Goal: Task Accomplishment & Management: Use online tool/utility

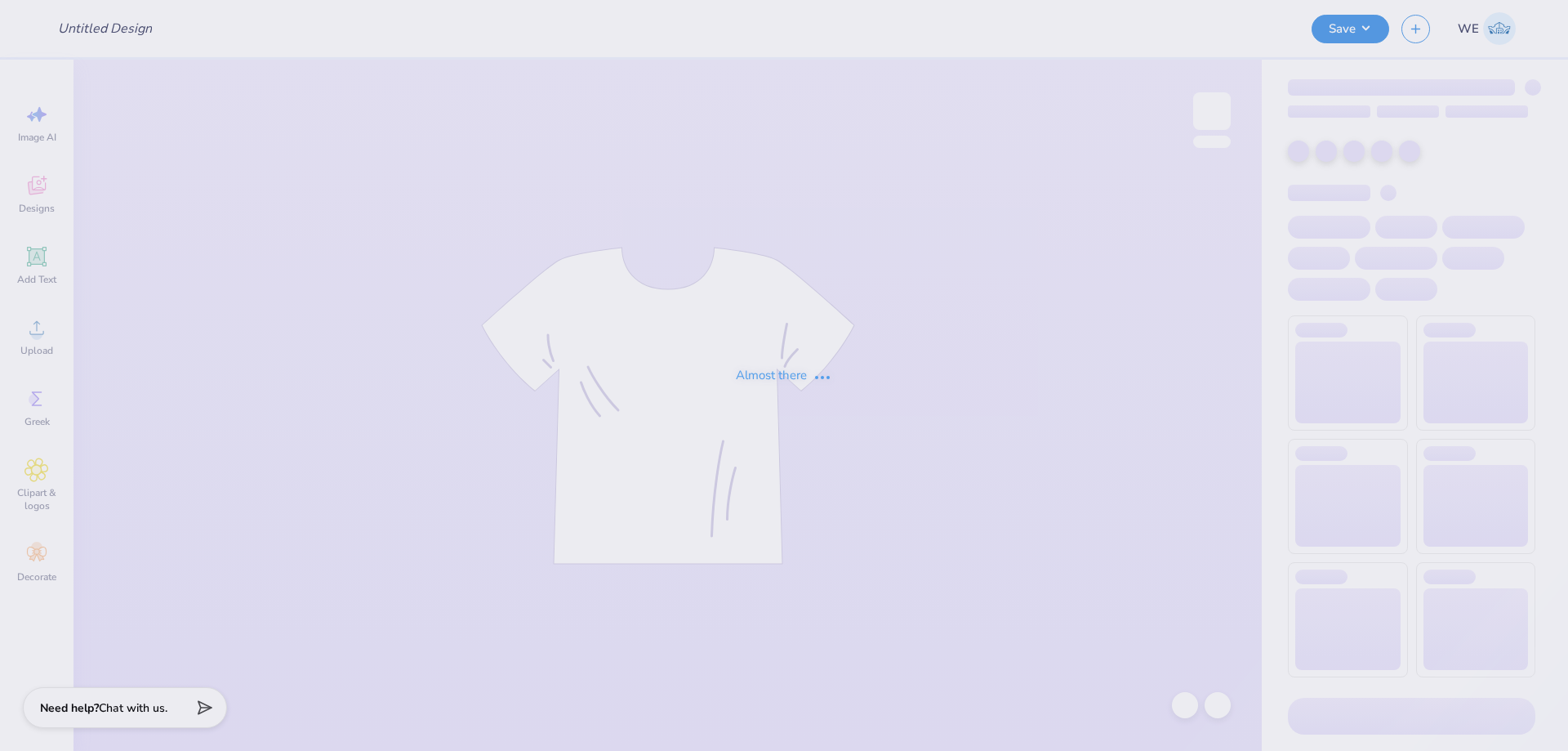
type input "hoco"
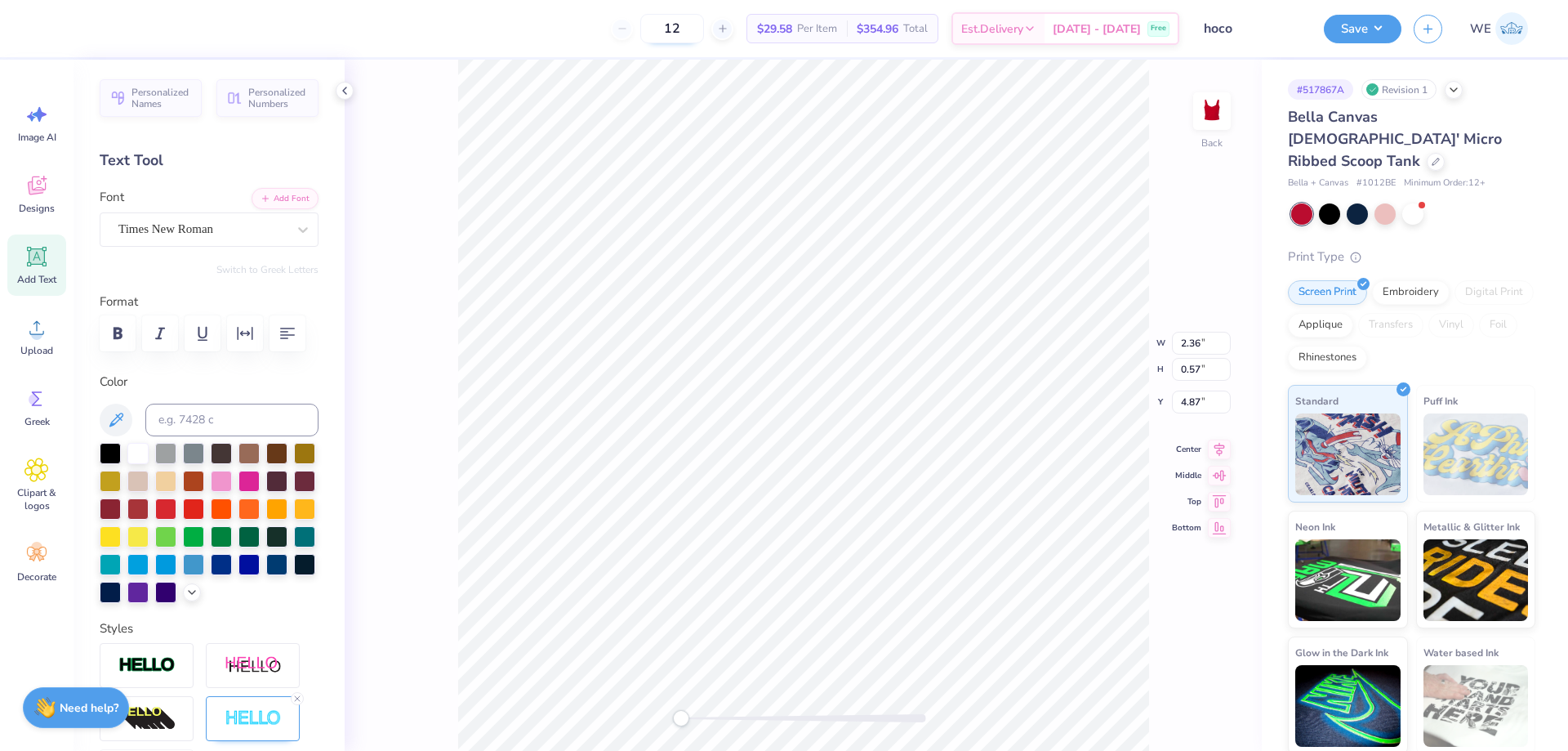
type input "6.02"
type input "4.40"
type input "1.15"
type input "6.06"
type input "4.65"
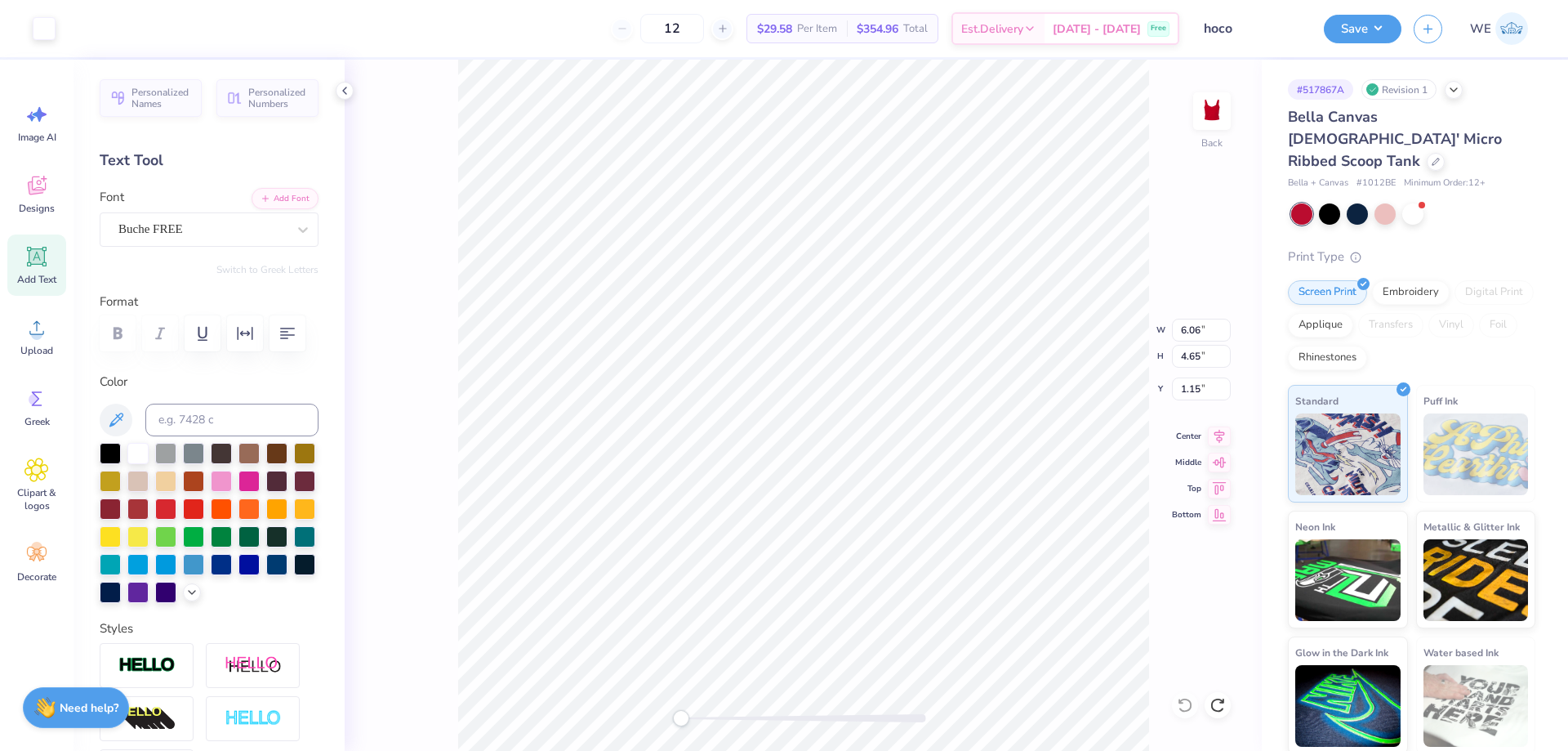
type input "1.15"
click at [1205, 329] on input "6.02" at bounding box center [1201, 330] width 59 height 23
click at [26, 336] on icon at bounding box center [37, 327] width 25 height 25
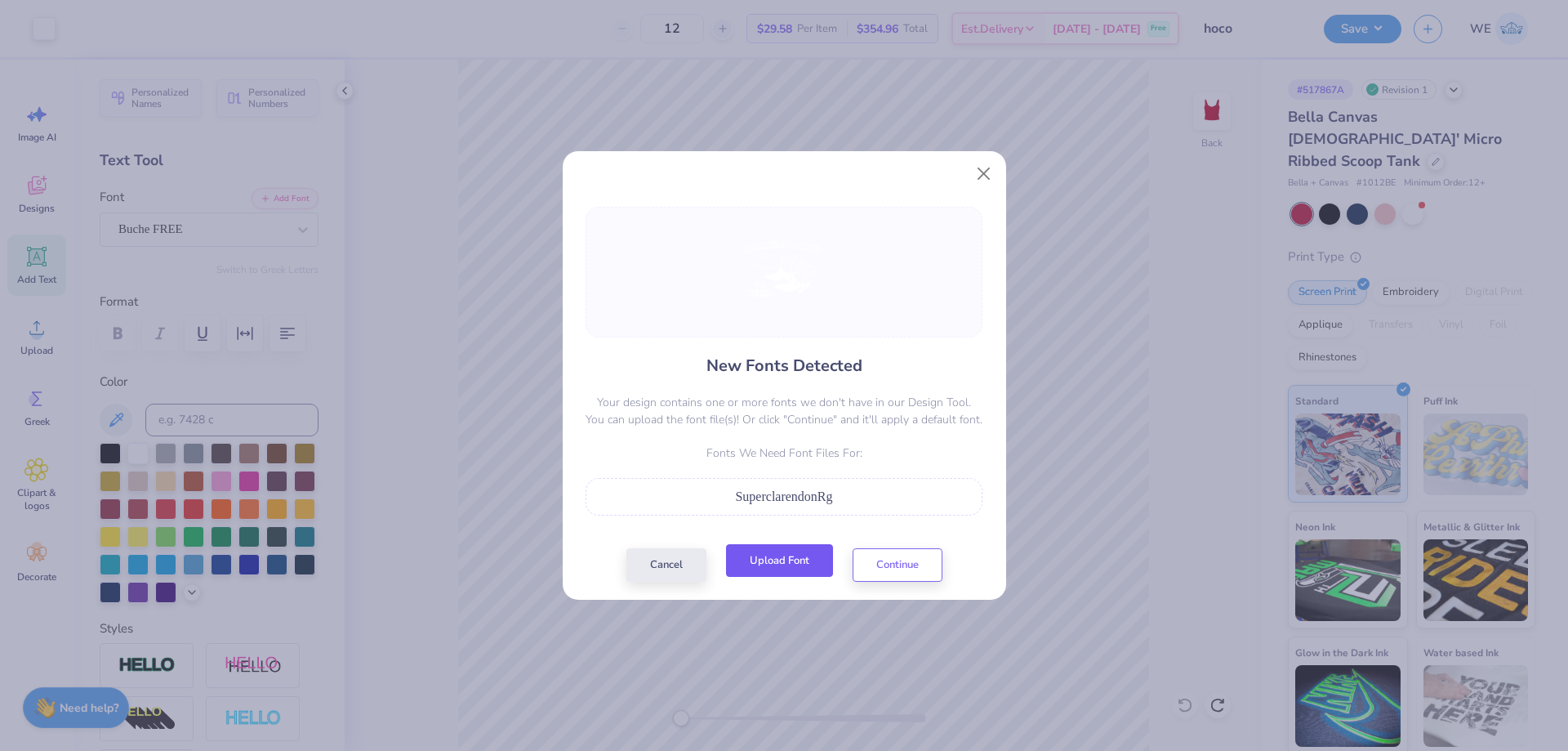
click at [773, 566] on button "Upload Font" at bounding box center [779, 560] width 107 height 34
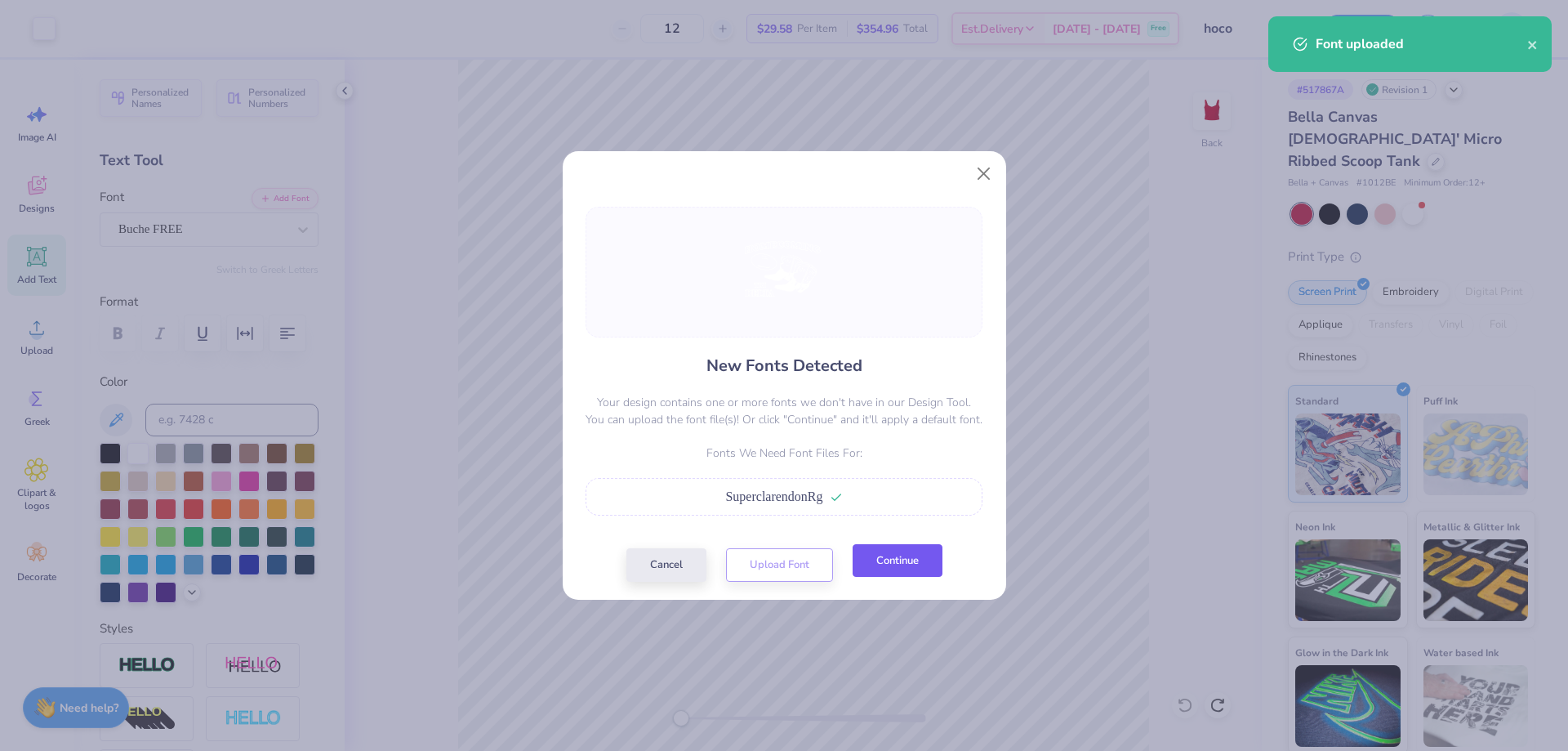
click at [869, 571] on button "Continue" at bounding box center [897, 560] width 90 height 34
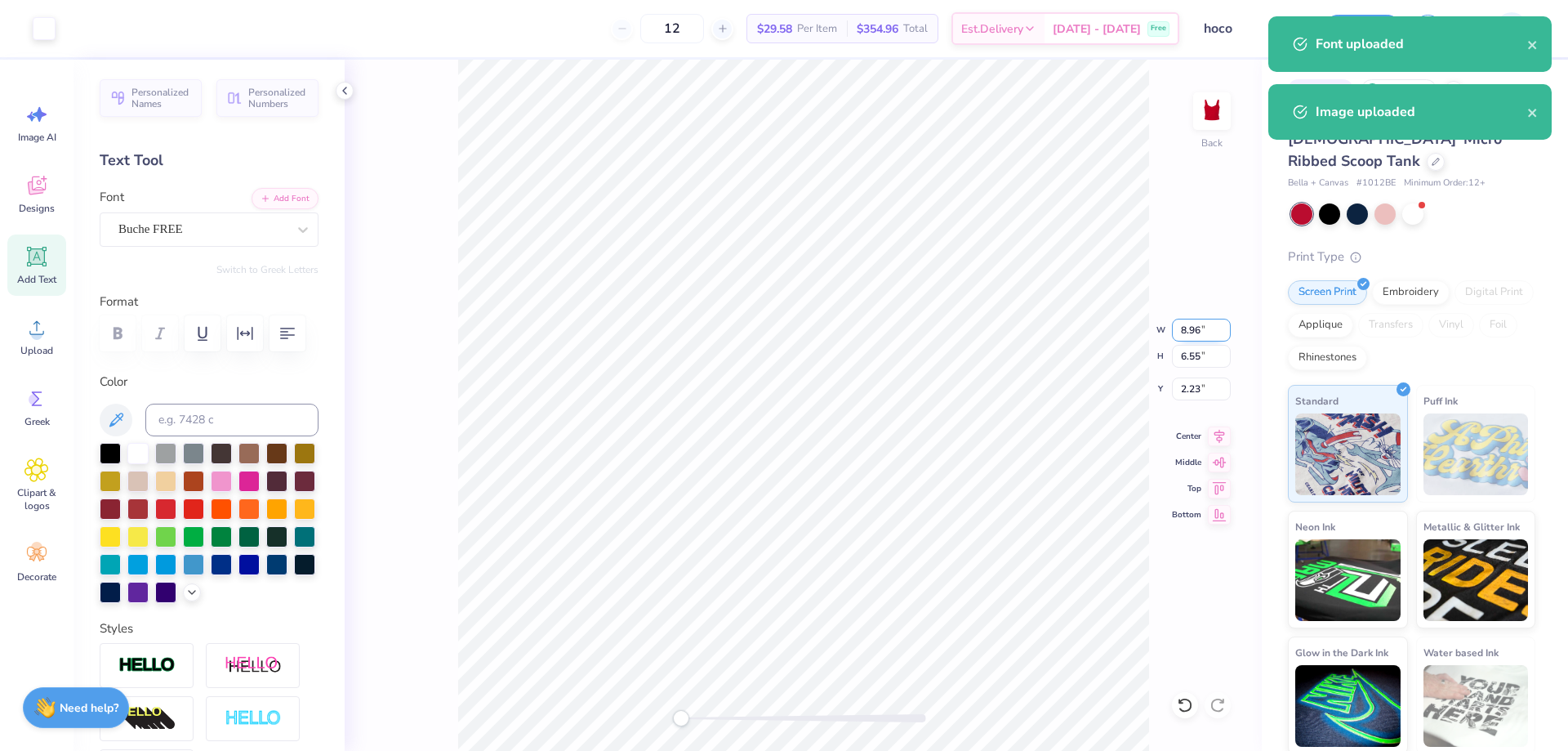
click at [1200, 330] on input "8.96" at bounding box center [1201, 330] width 59 height 23
paste input "6.02"
type input "6.02"
type input "4.40"
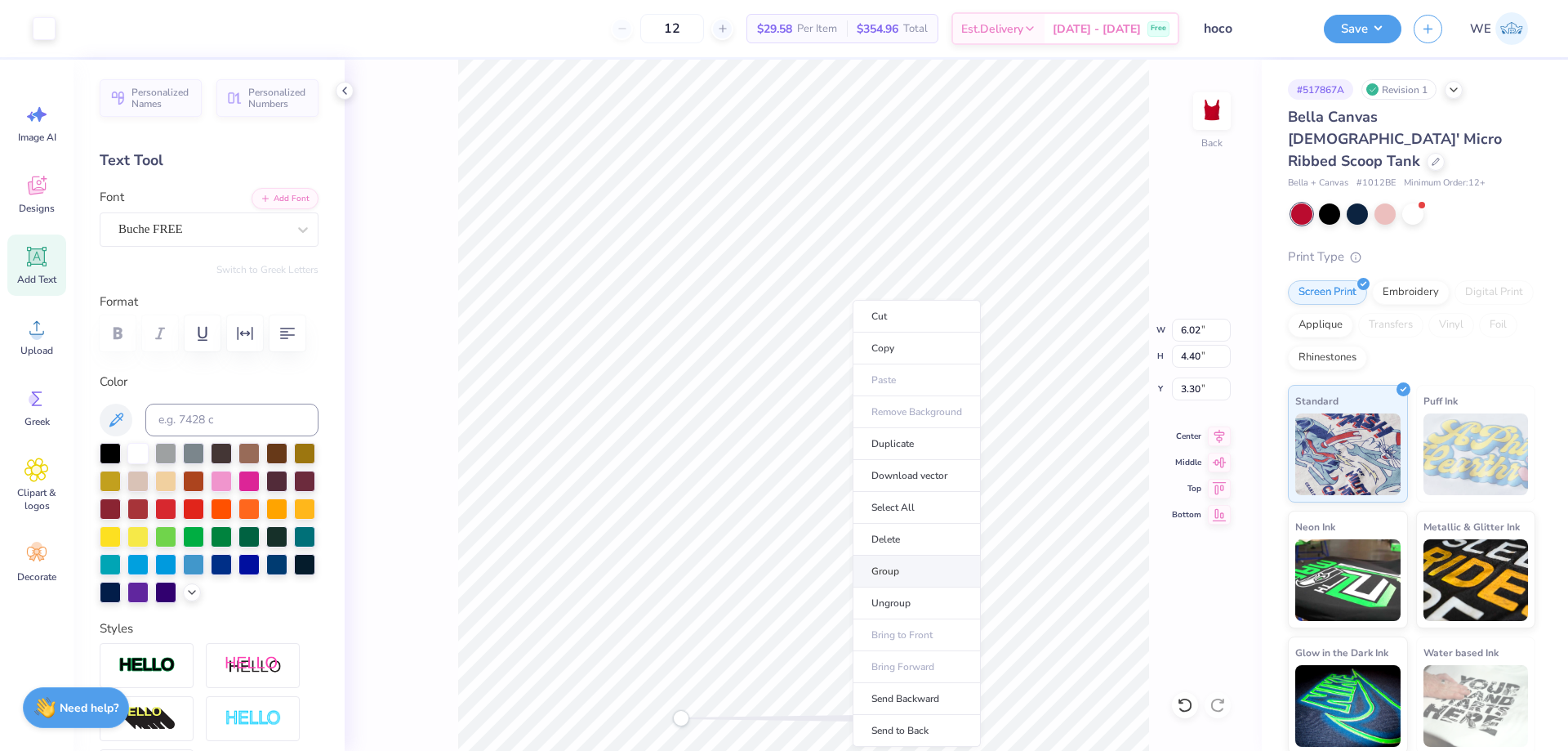
click at [912, 567] on li "Group" at bounding box center [916, 571] width 128 height 32
type input "1.15"
click at [1193, 390] on input "1.15" at bounding box center [1201, 389] width 59 height 23
click at [1217, 384] on input "3.30" at bounding box center [1201, 389] width 59 height 23
paste input "1.15"
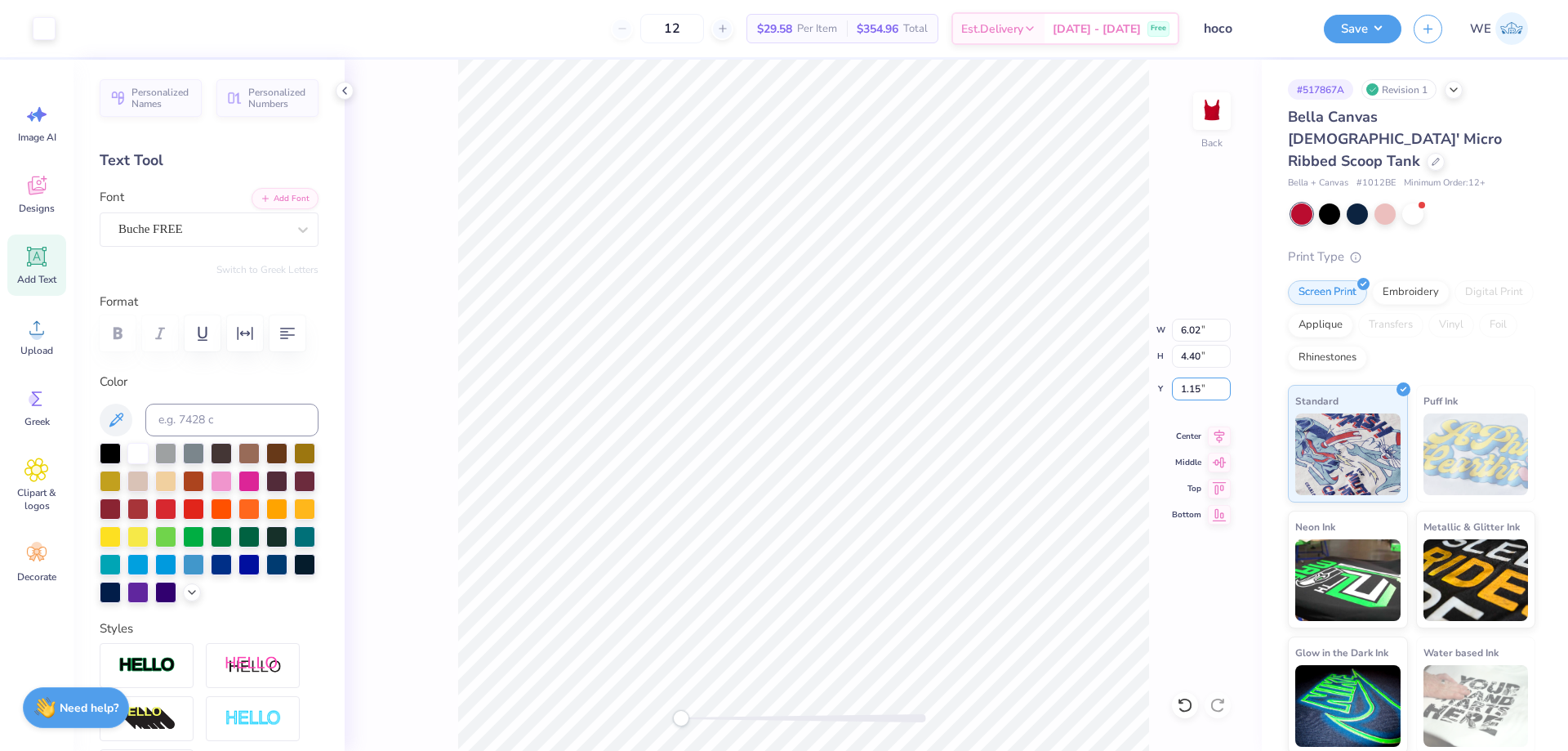
type input "1.15"
click at [943, 727] on li "Send to Back" at bounding box center [928, 731] width 128 height 32
type input "0.86"
type input "0.38"
type input "4.34"
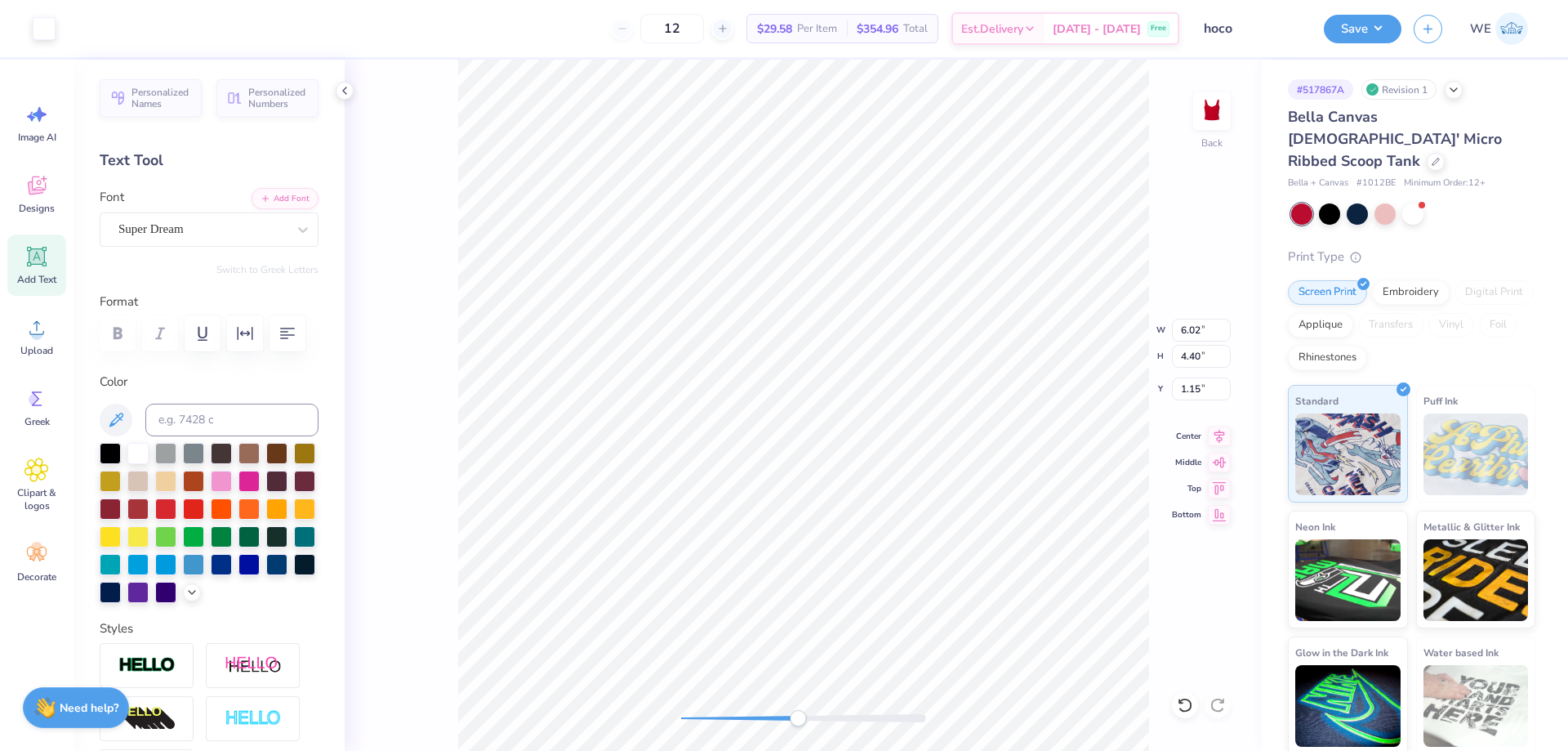
type input "6.02"
type input "4.40"
type input "1.15"
click at [1199, 332] on input "6.02" at bounding box center [1201, 330] width 59 height 23
type input "6.00"
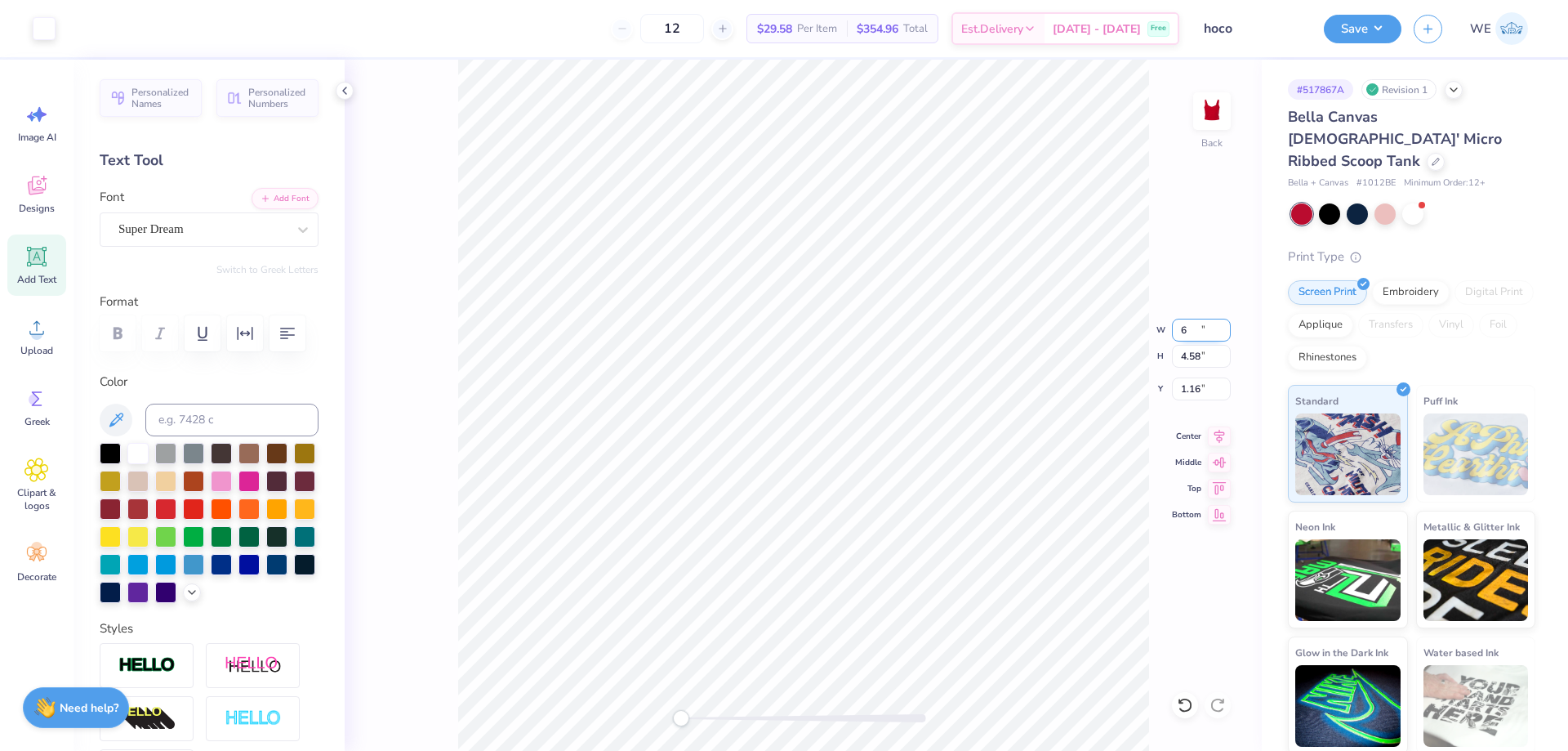
type input "4.58"
type input "1.16"
click at [1195, 391] on input "1.16" at bounding box center [1201, 389] width 59 height 23
type input "1.00"
click at [1360, 25] on button "Save" at bounding box center [1362, 26] width 78 height 28
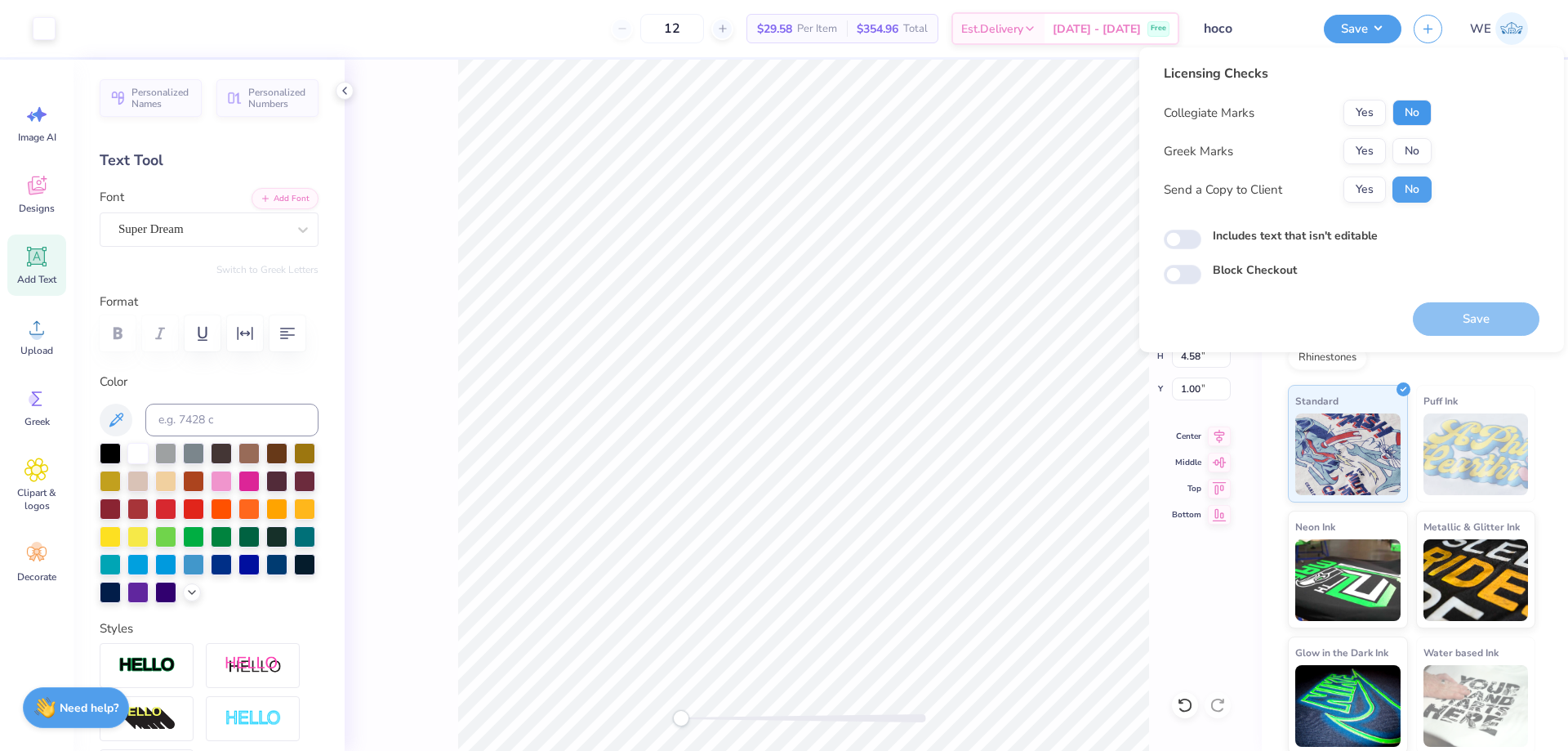
click at [1411, 102] on button "No" at bounding box center [1412, 113] width 39 height 26
click at [1372, 139] on button "Yes" at bounding box center [1365, 151] width 42 height 26
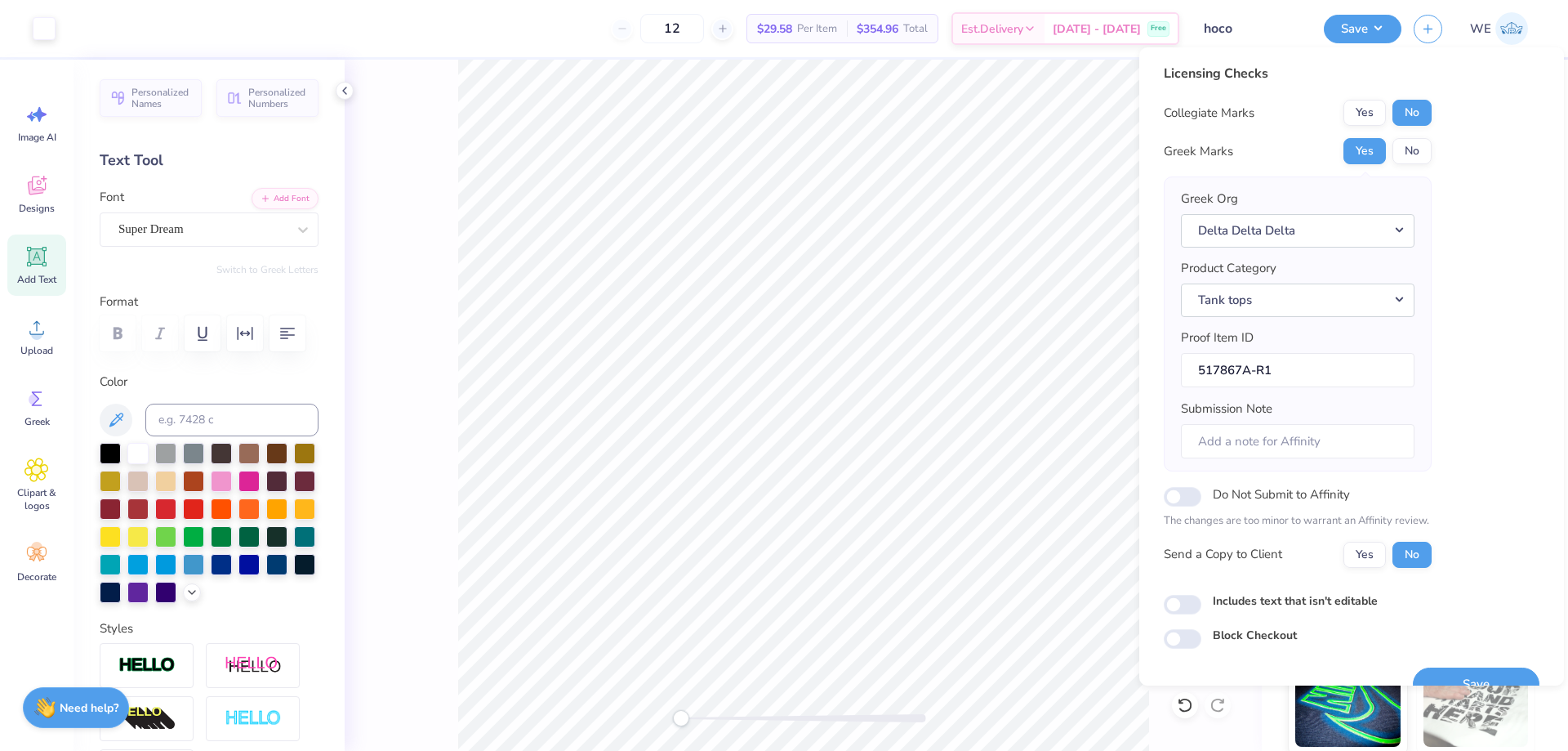
click at [1366, 89] on div "Licensing Checks Collegiate Marks Yes No Greek Marks Yes No Greek Org Delta Del…" at bounding box center [1298, 321] width 268 height 516
click at [1370, 131] on div "Collegiate Marks Yes No Greek Marks Yes No Greek Org Delta Delta Delta Product …" at bounding box center [1298, 334] width 268 height 468
click at [1356, 110] on button "Yes" at bounding box center [1365, 113] width 42 height 26
click at [1397, 135] on div "Collegiate Marks Yes No Greek Marks Yes No Greek Org Delta Delta Delta Product …" at bounding box center [1298, 334] width 268 height 468
click at [1185, 607] on input "Includes text that isn't editable" at bounding box center [1182, 605] width 38 height 19
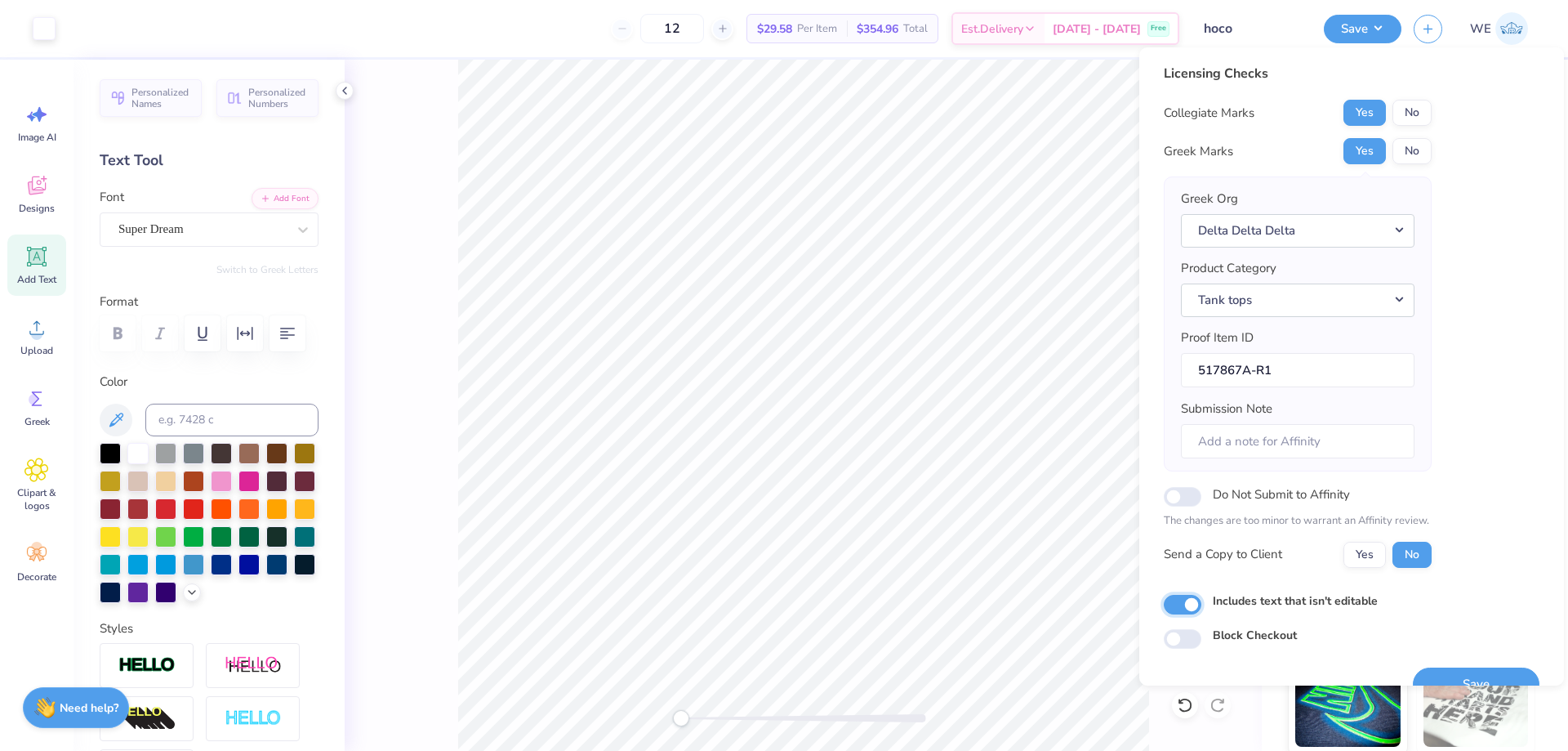
checkbox input "true"
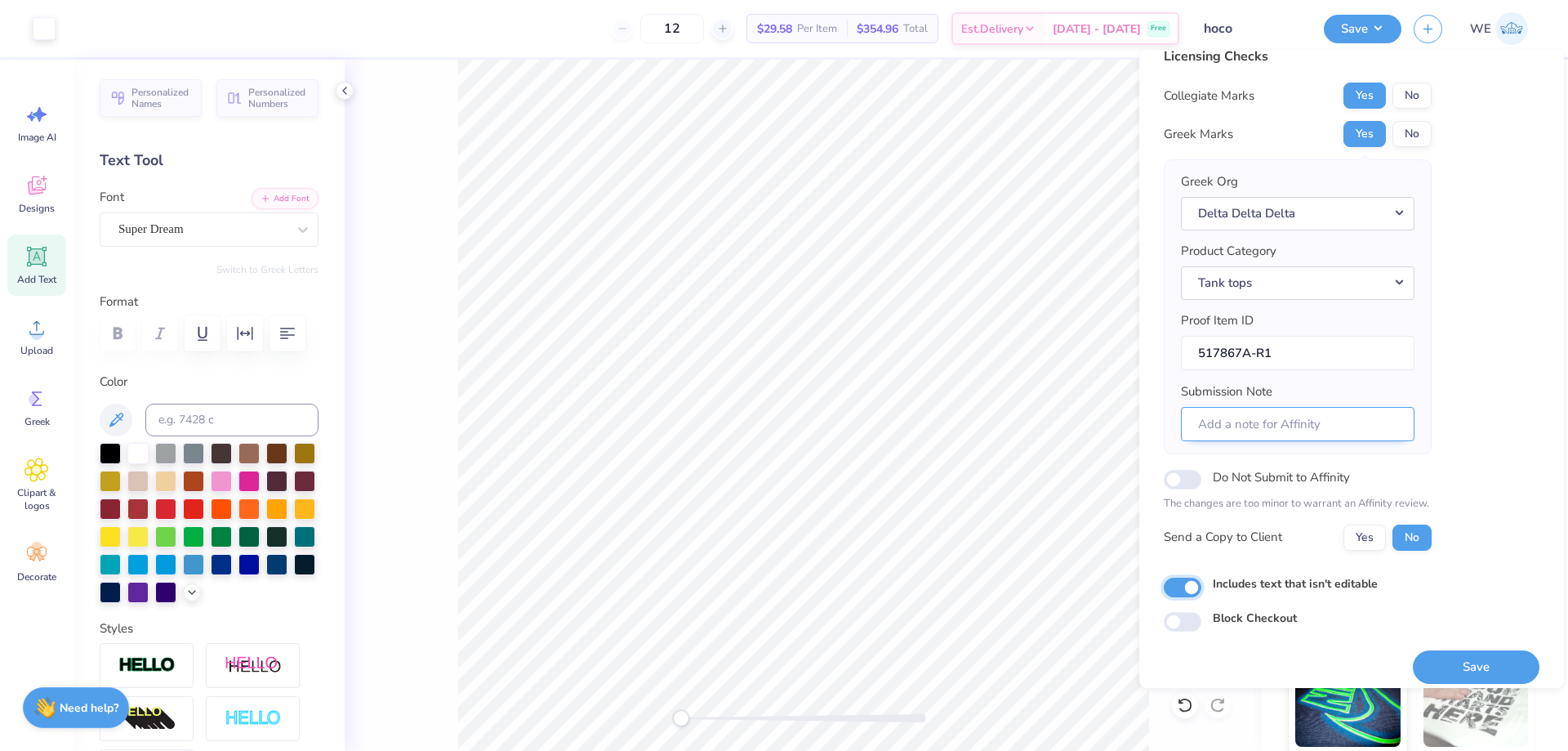
scroll to position [31, 0]
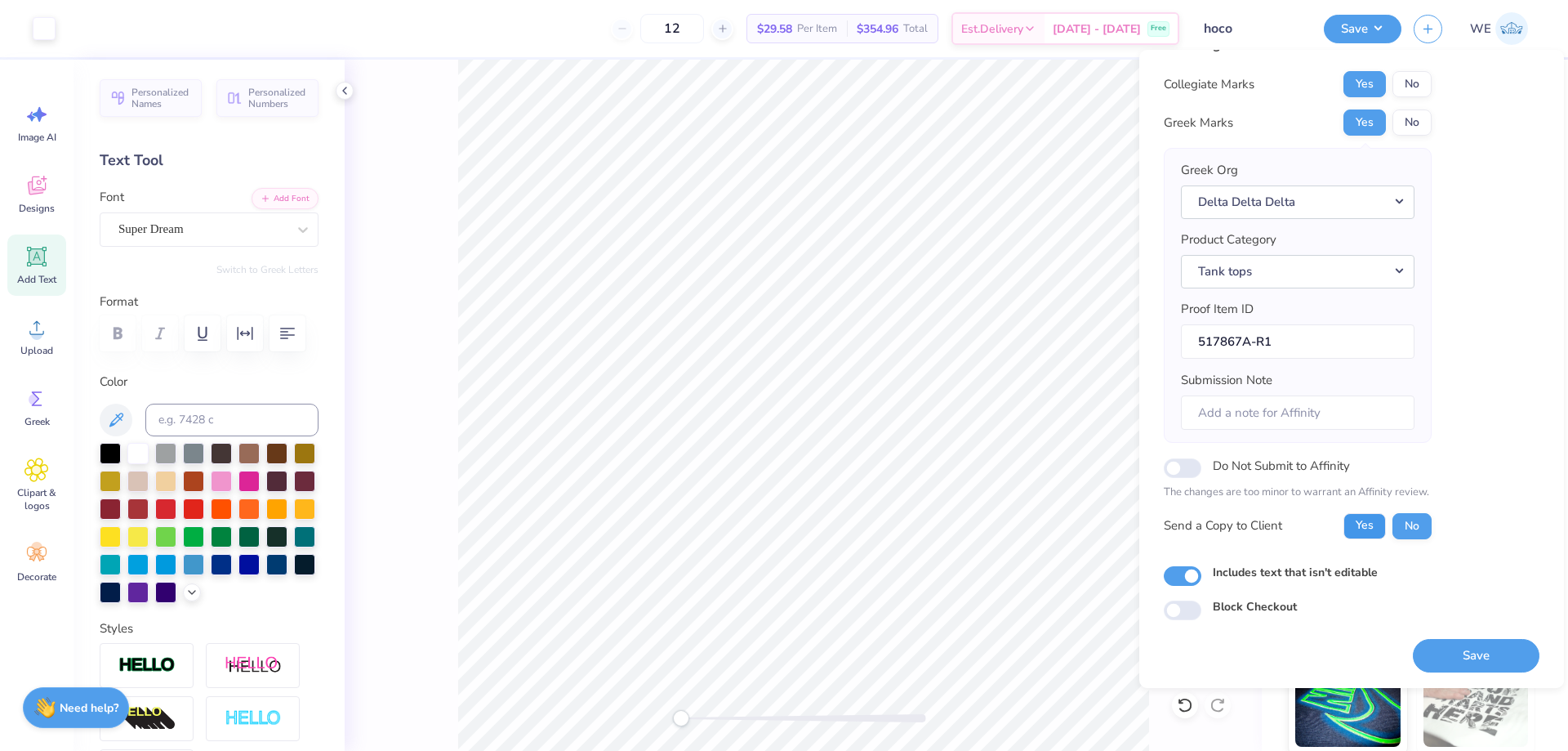
click at [1383, 523] on button "Yes" at bounding box center [1365, 526] width 42 height 26
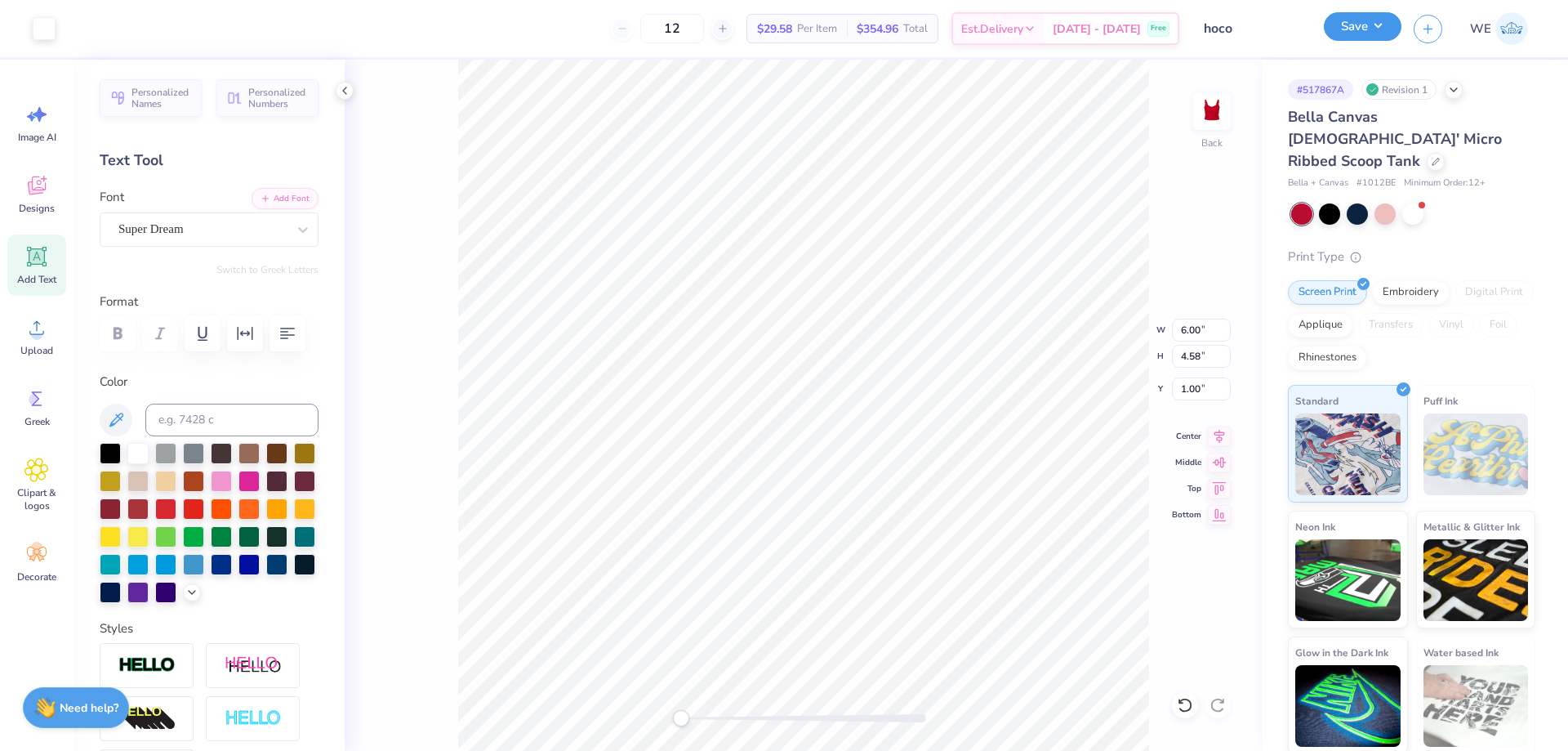
click at [1354, 33] on button "Save" at bounding box center [1362, 26] width 78 height 28
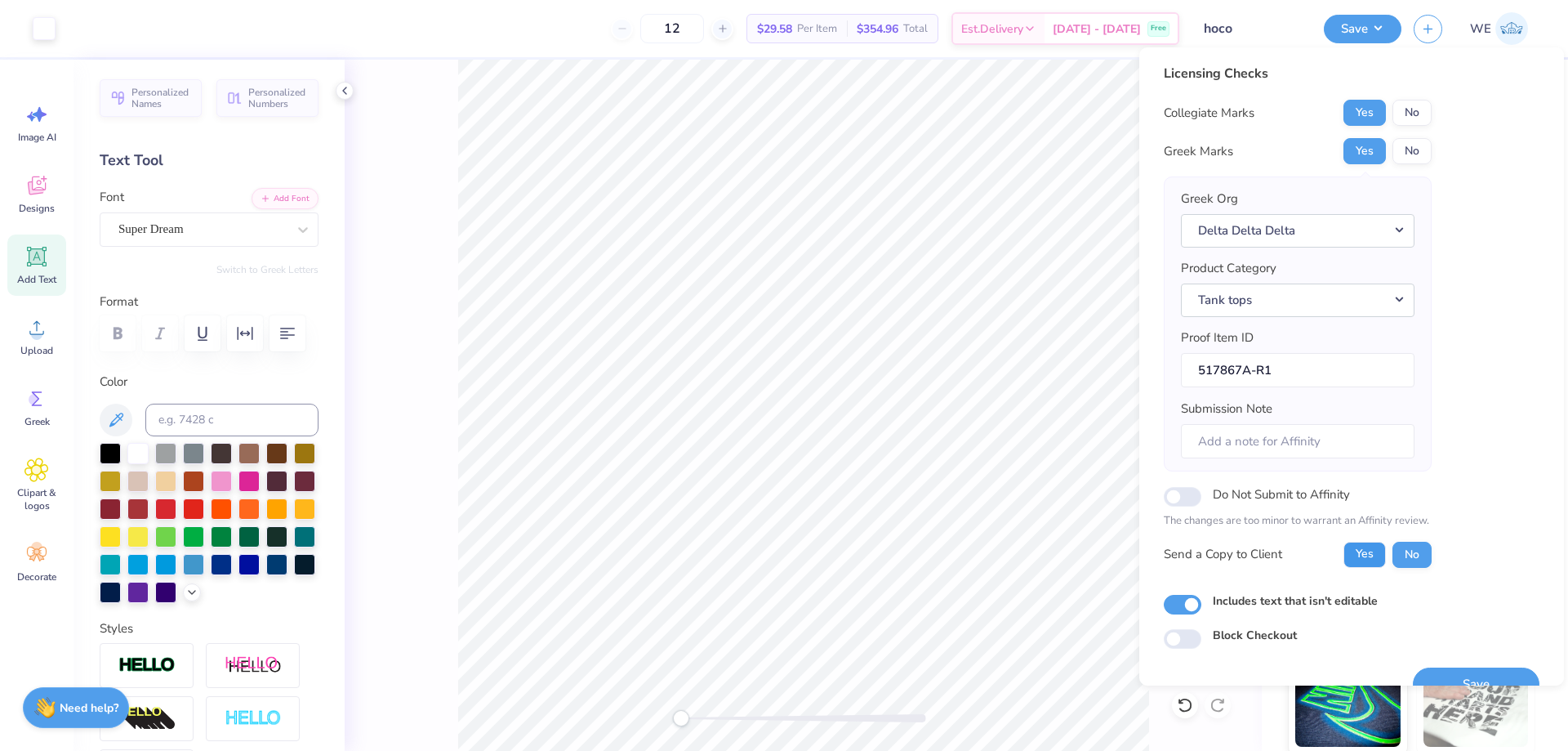
click at [1362, 552] on button "Yes" at bounding box center [1365, 555] width 42 height 26
click at [1422, 669] on button "Save" at bounding box center [1475, 684] width 126 height 34
